Goal: Communication & Community: Answer question/provide support

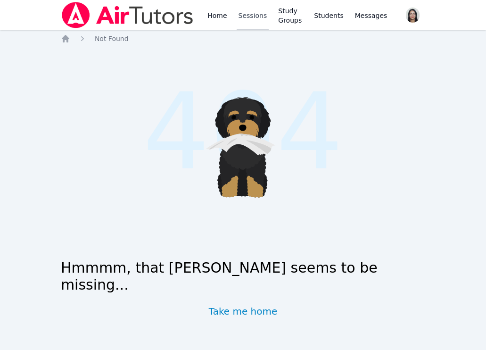
click at [246, 13] on link "Sessions" at bounding box center [253, 15] width 33 height 30
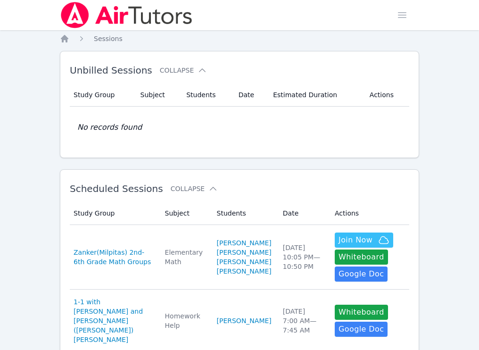
click at [0, 0] on link "Home" at bounding box center [0, 0] width 0 height 0
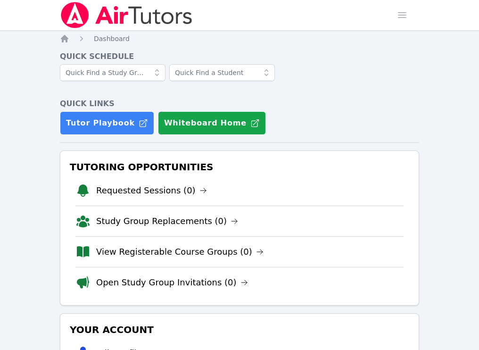
click at [0, 0] on link "Sessions" at bounding box center [0, 0] width 0 height 0
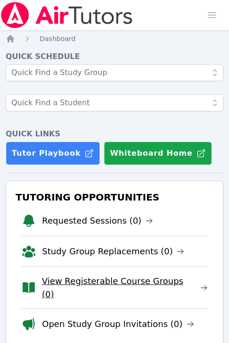
click at [97, 283] on link "View Registerable Course Groups (0)" at bounding box center [125, 288] width 166 height 26
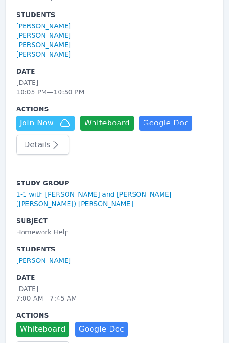
scroll to position [276, 0]
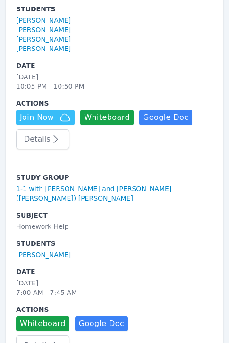
click at [41, 140] on button "Details" at bounding box center [42, 139] width 53 height 20
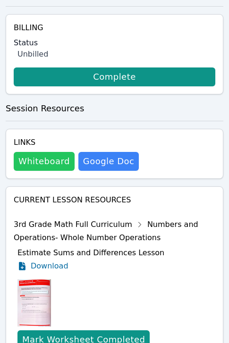
scroll to position [536, 0]
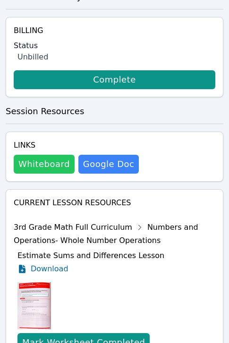
click at [38, 171] on button "Whiteboard" at bounding box center [44, 164] width 61 height 19
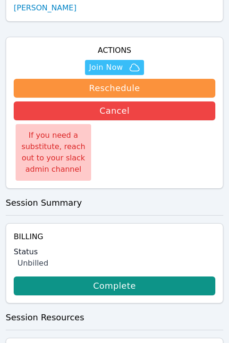
scroll to position [328, 0]
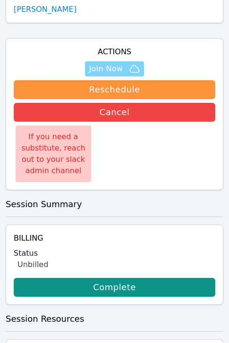
click at [116, 70] on span "Join Now" at bounding box center [106, 68] width 34 height 11
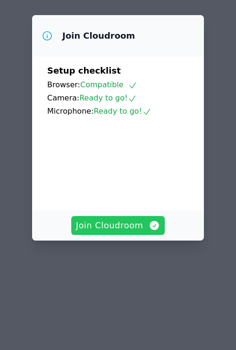
click at [122, 219] on span "Join Cloudroom" at bounding box center [118, 225] width 84 height 13
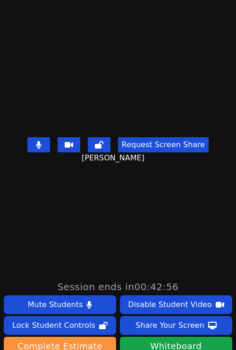
scroll to position [67, 0]
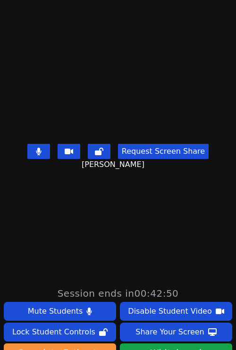
drag, startPoint x: 46, startPoint y: 112, endPoint x: 16, endPoint y: 108, distance: 31.0
click at [47, 107] on video at bounding box center [118, 89] width 142 height 102
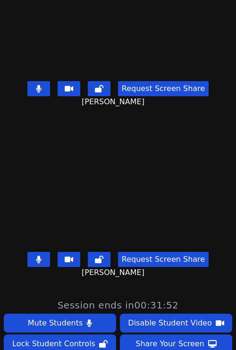
scroll to position [53, 0]
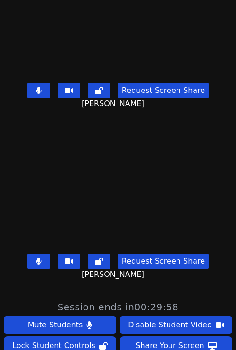
click at [30, 88] on button at bounding box center [38, 90] width 23 height 15
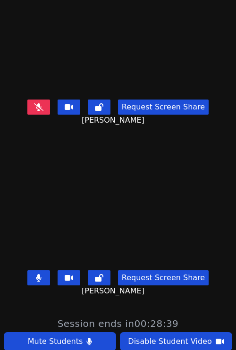
scroll to position [0, 0]
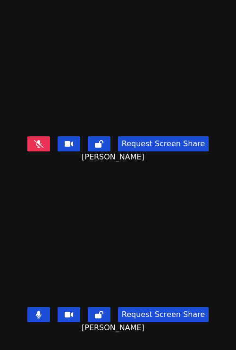
click at [36, 311] on icon at bounding box center [39, 315] width 6 height 8
click at [47, 251] on video at bounding box center [118, 236] width 142 height 133
click at [33, 307] on button at bounding box center [38, 314] width 23 height 15
click at [35, 140] on icon at bounding box center [38, 144] width 9 height 8
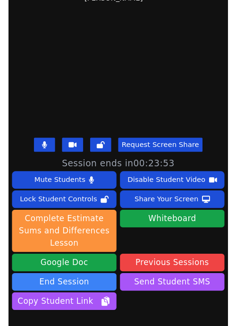
scroll to position [200, 0]
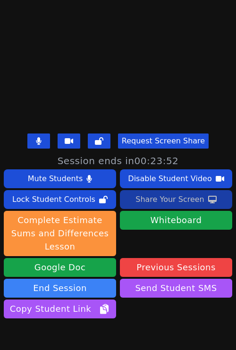
click at [173, 197] on div "Share Your Screen" at bounding box center [169, 199] width 69 height 15
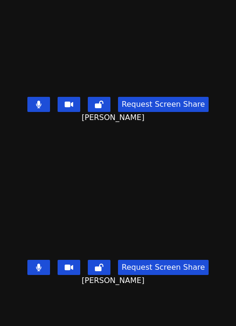
scroll to position [169, 0]
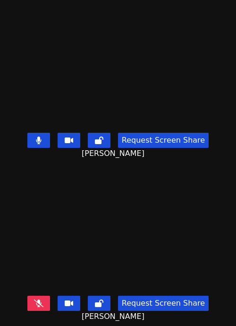
click at [96, 222] on video at bounding box center [118, 225] width 142 height 133
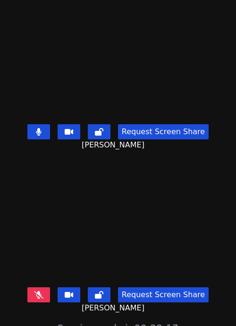
click at [66, 231] on video at bounding box center [118, 216] width 142 height 133
click at [35, 291] on icon at bounding box center [38, 295] width 9 height 8
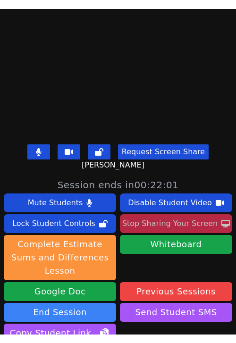
scroll to position [161, 0]
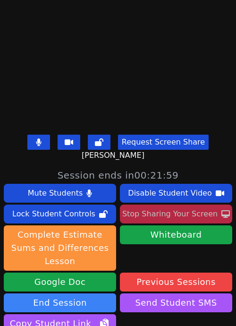
click at [178, 216] on div "Stop Sharing Your Screen" at bounding box center [169, 213] width 95 height 15
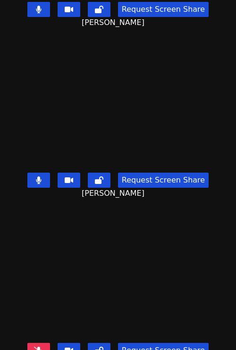
scroll to position [144, 0]
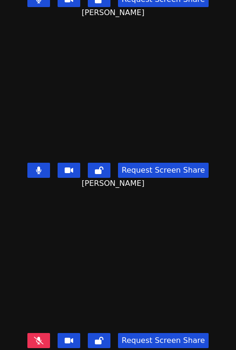
click at [74, 246] on video at bounding box center [118, 263] width 142 height 133
click at [37, 337] on icon at bounding box center [38, 341] width 9 height 8
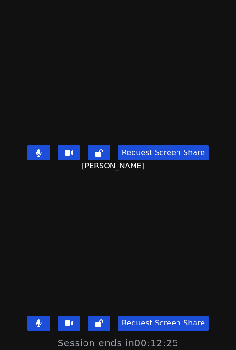
scroll to position [23, 0]
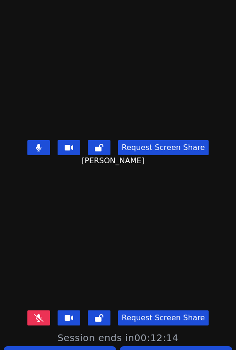
click at [145, 245] on video at bounding box center [118, 240] width 142 height 133
click at [37, 314] on icon at bounding box center [38, 318] width 9 height 8
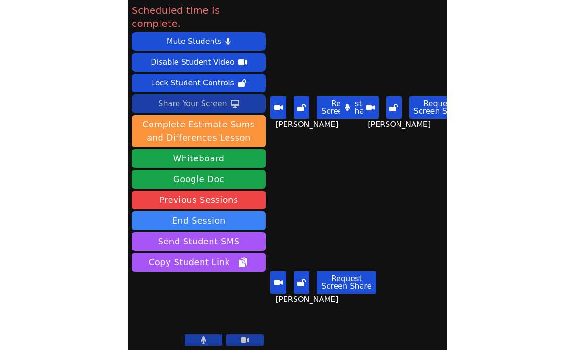
scroll to position [0, 0]
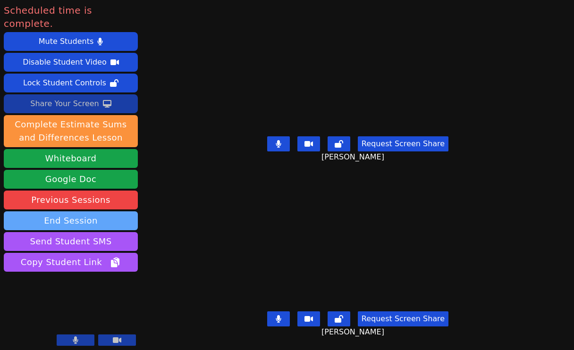
click at [78, 211] on button "End Session" at bounding box center [71, 220] width 134 height 19
